Goal: Task Accomplishment & Management: Complete application form

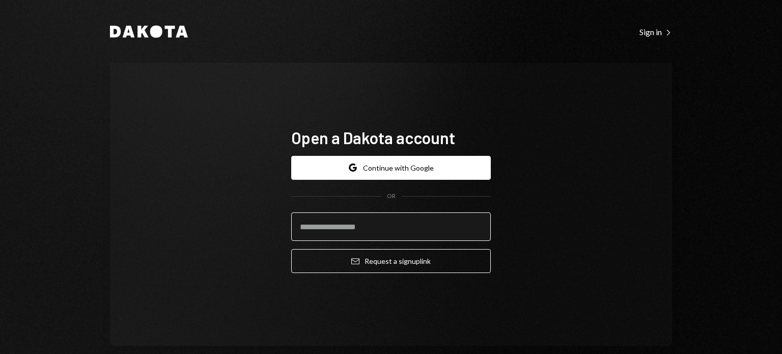
click at [371, 223] on input "email" at bounding box center [391, 226] width 200 height 29
type input "**********"
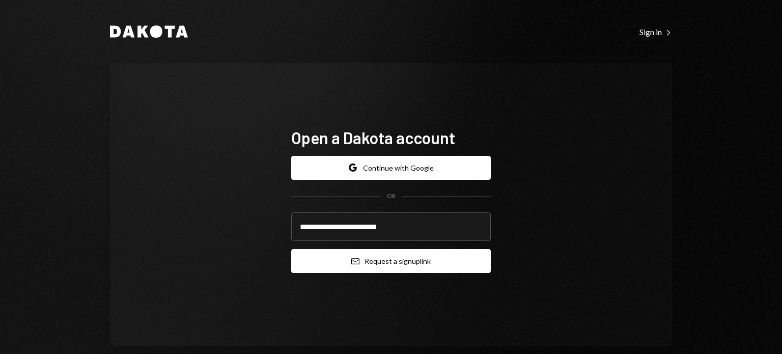
click at [388, 264] on button "Email Request a sign up link" at bounding box center [391, 261] width 200 height 24
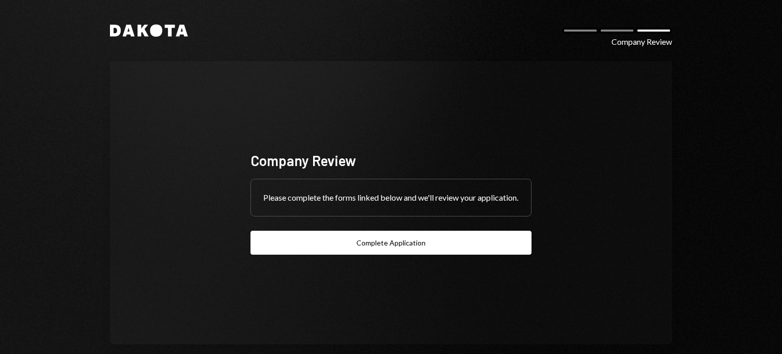
click at [358, 197] on div "Please complete the forms linked below and we'll review your application." at bounding box center [391, 197] width 280 height 37
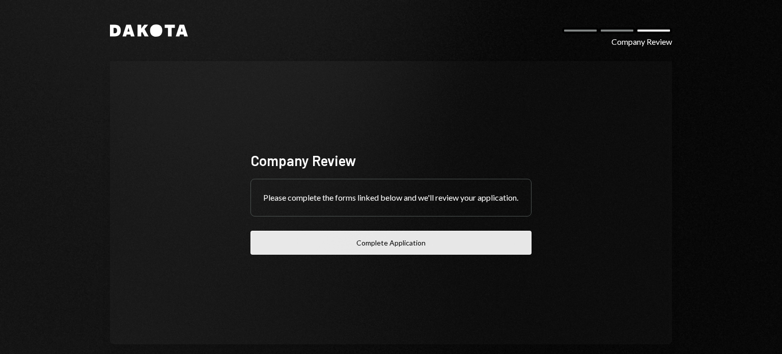
click at [408, 254] on button "Complete Application" at bounding box center [391, 243] width 281 height 24
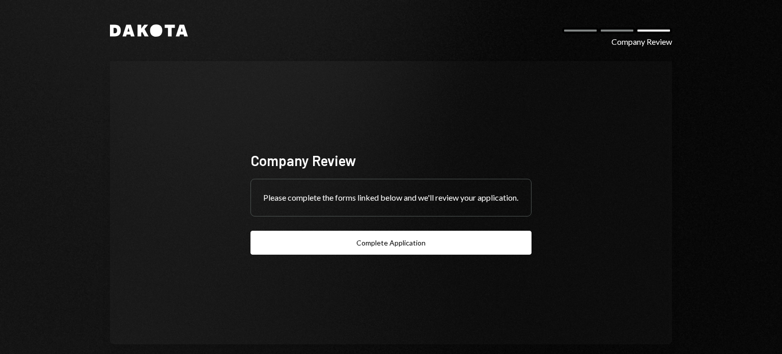
click at [426, 199] on div "Please complete the forms linked below and we'll review your application." at bounding box center [391, 197] width 280 height 37
click at [649, 40] on div "Company Review" at bounding box center [642, 42] width 61 height 12
drag, startPoint x: 623, startPoint y: 32, endPoint x: 599, endPoint y: 25, distance: 25.5
click at [620, 31] on div at bounding box center [617, 31] width 37 height 6
click at [598, 24] on div "Dakota Company Review" at bounding box center [391, 30] width 562 height 12
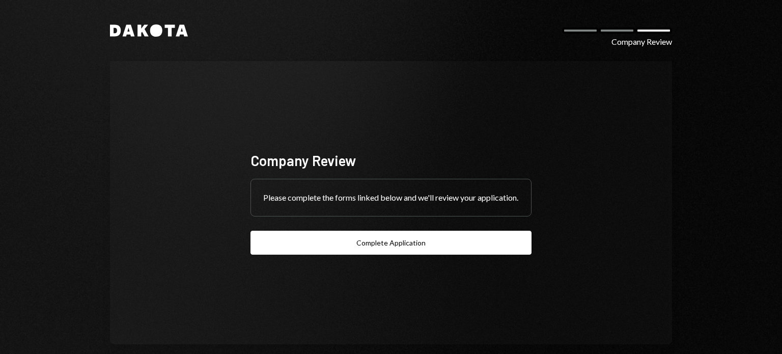
click at [585, 33] on div at bounding box center [580, 31] width 37 height 6
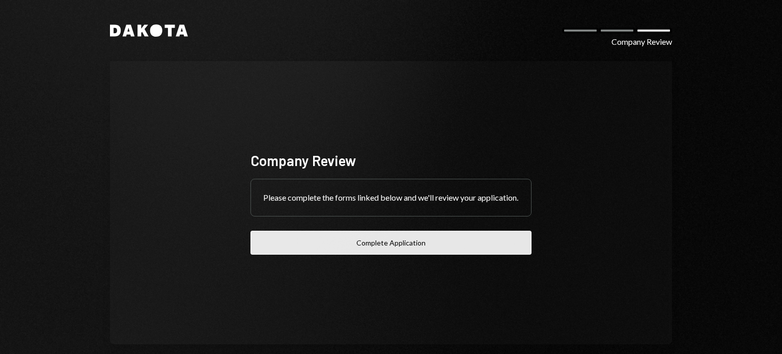
click at [416, 246] on button "Complete Application" at bounding box center [391, 243] width 281 height 24
